Goal: Task Accomplishment & Management: Manage account settings

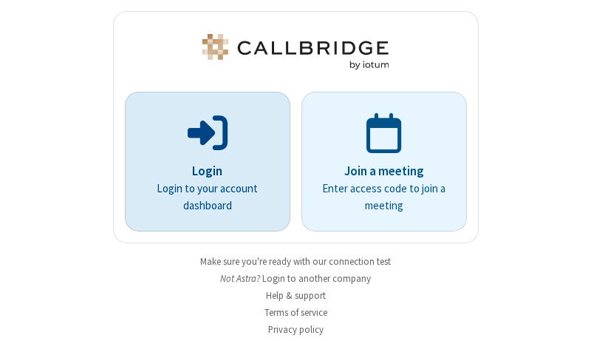
click at [202, 171] on p "Login" at bounding box center [208, 171] width 124 height 19
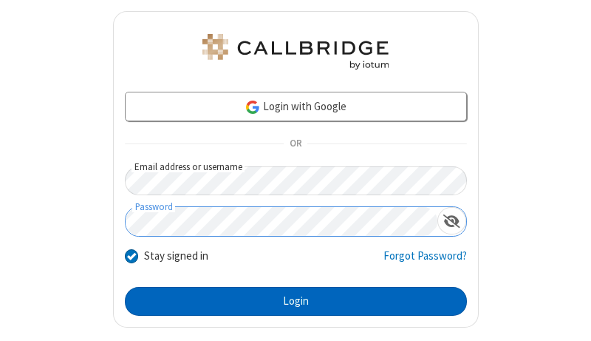
click at [290, 301] on button "Login" at bounding box center [296, 302] width 342 height 30
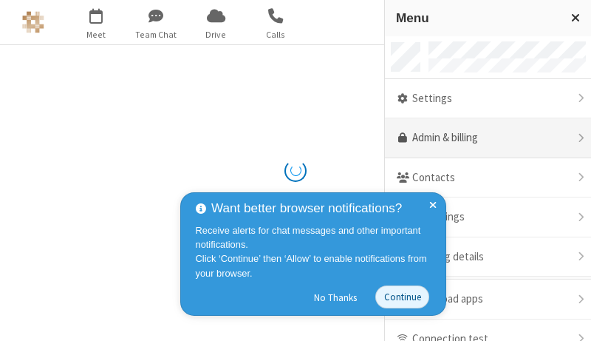
click at [483, 138] on link "Admin & billing" at bounding box center [488, 138] width 206 height 40
